Goal: Task Accomplishment & Management: Use online tool/utility

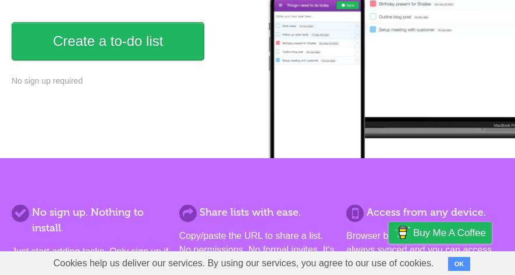
scroll to position [176, 0]
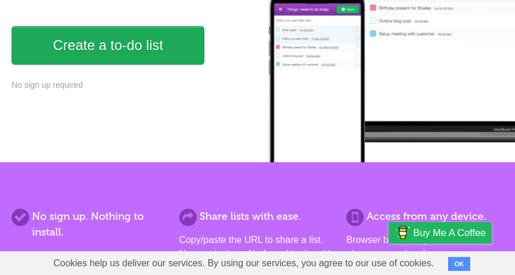
click at [125, 41] on link "Create a to-do list" at bounding box center [108, 45] width 193 height 38
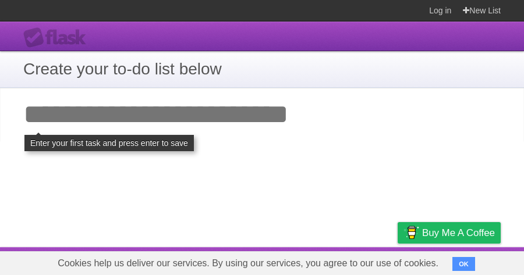
click at [412, 204] on button "OK" at bounding box center [463, 264] width 23 height 14
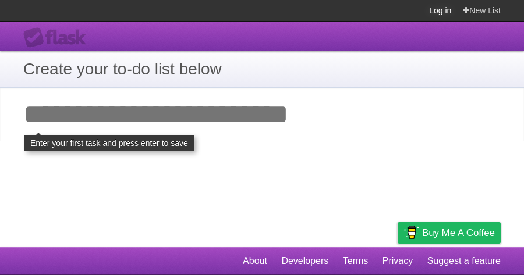
click at [412, 15] on link "Log in" at bounding box center [440, 10] width 22 height 21
